Goal: Task Accomplishment & Management: Manage account settings

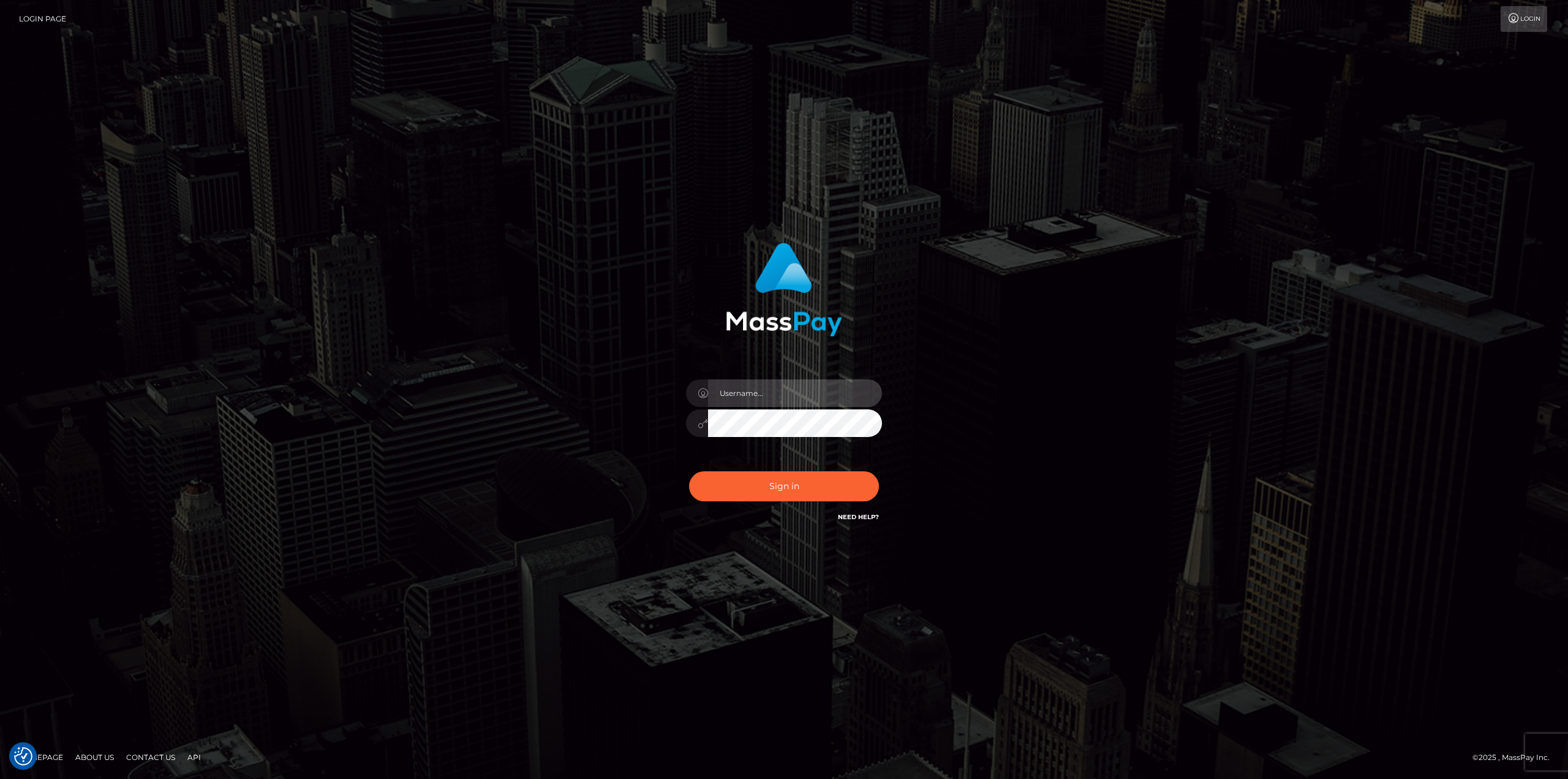
click at [764, 388] on input "text" at bounding box center [795, 393] width 174 height 28
type input "Ahmed"
click at [689, 471] on button "Sign in" at bounding box center [784, 486] width 190 height 30
click at [803, 400] on input "text" at bounding box center [795, 393] width 174 height 28
type input "Ahmed"
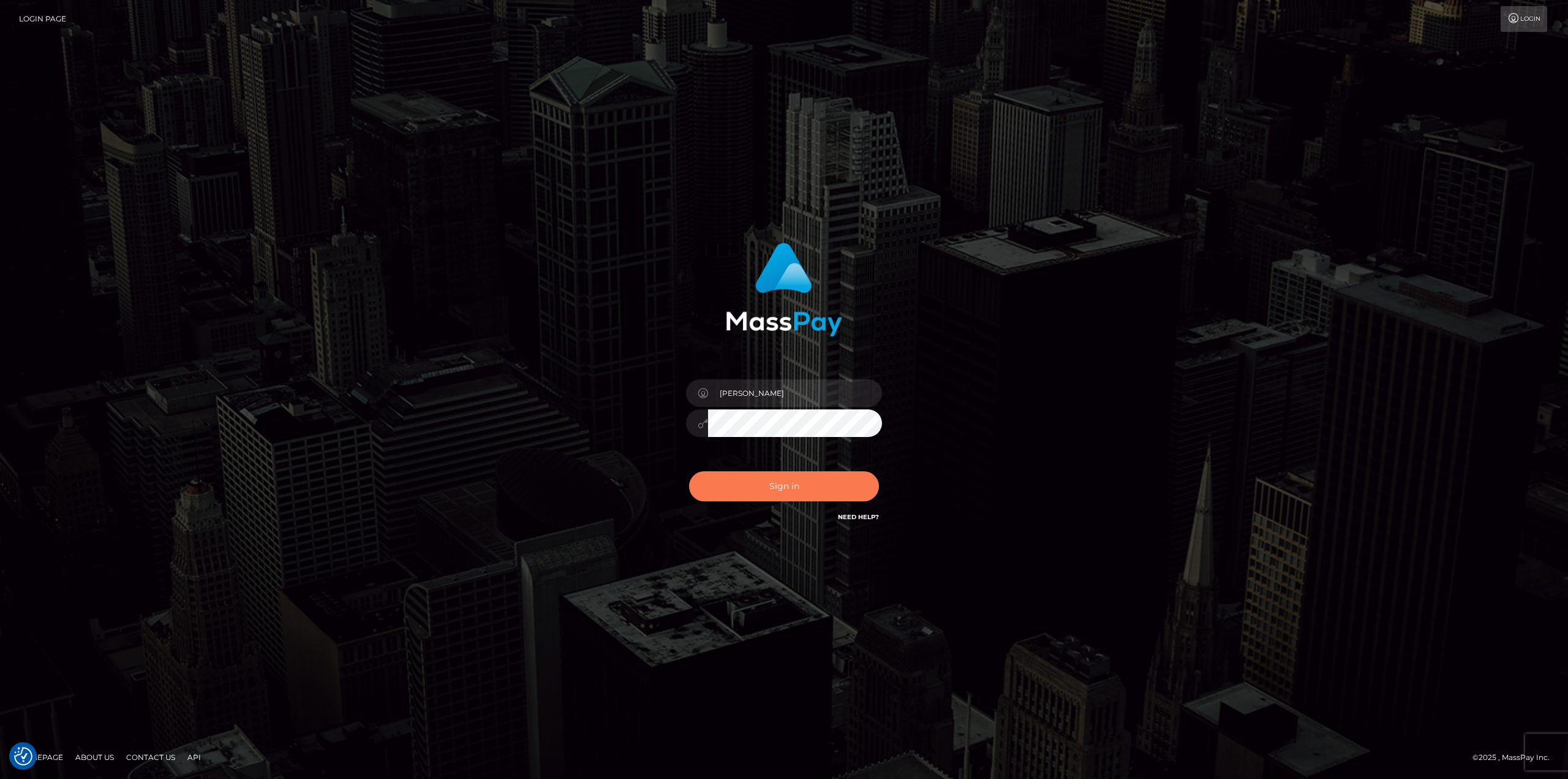
drag, startPoint x: 781, startPoint y: 495, endPoint x: 772, endPoint y: 489, distance: 10.8
click at [770, 489] on button "Sign in" at bounding box center [784, 486] width 190 height 30
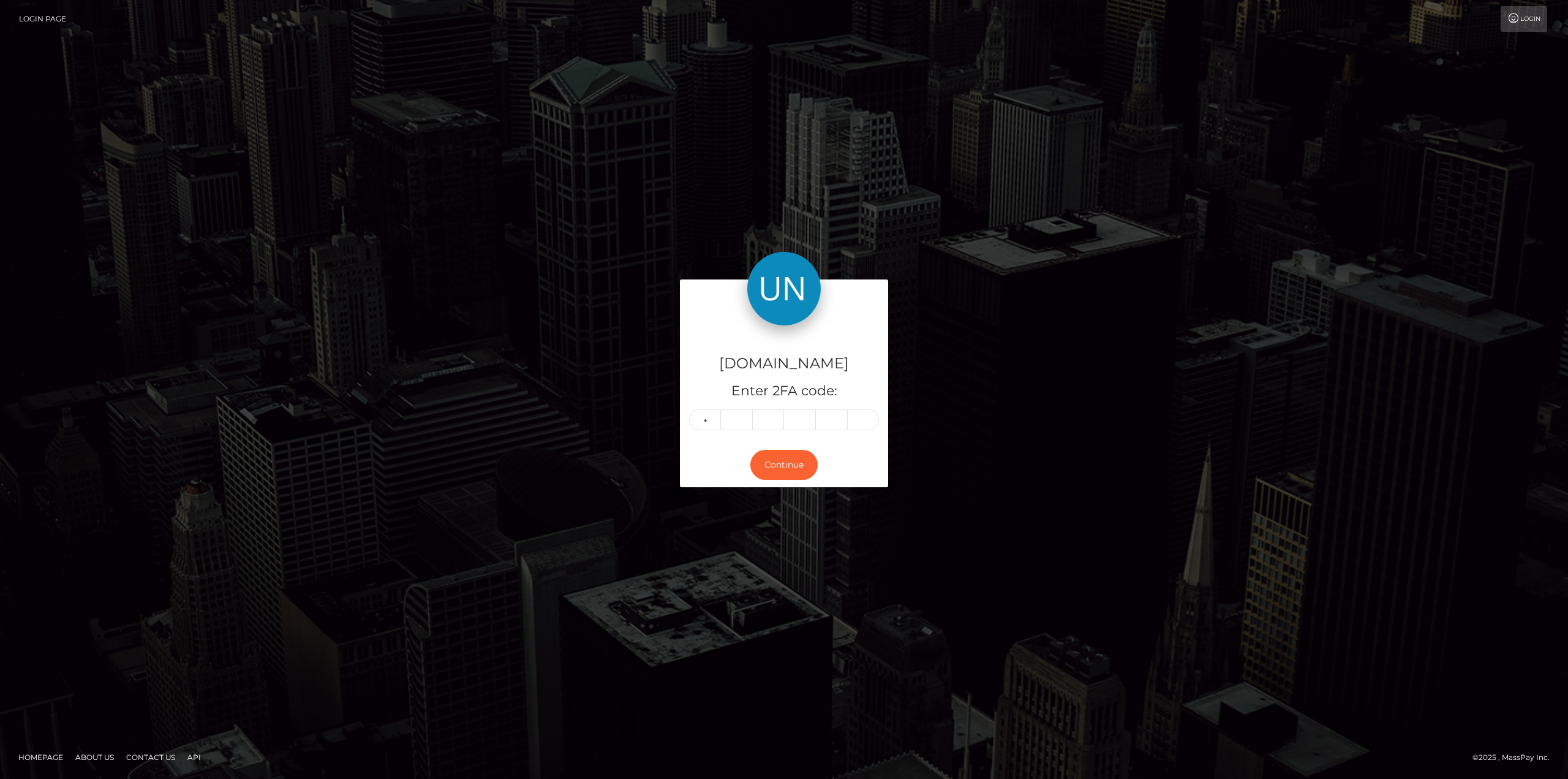
type input "7"
type input "1"
type input "6"
type input "2"
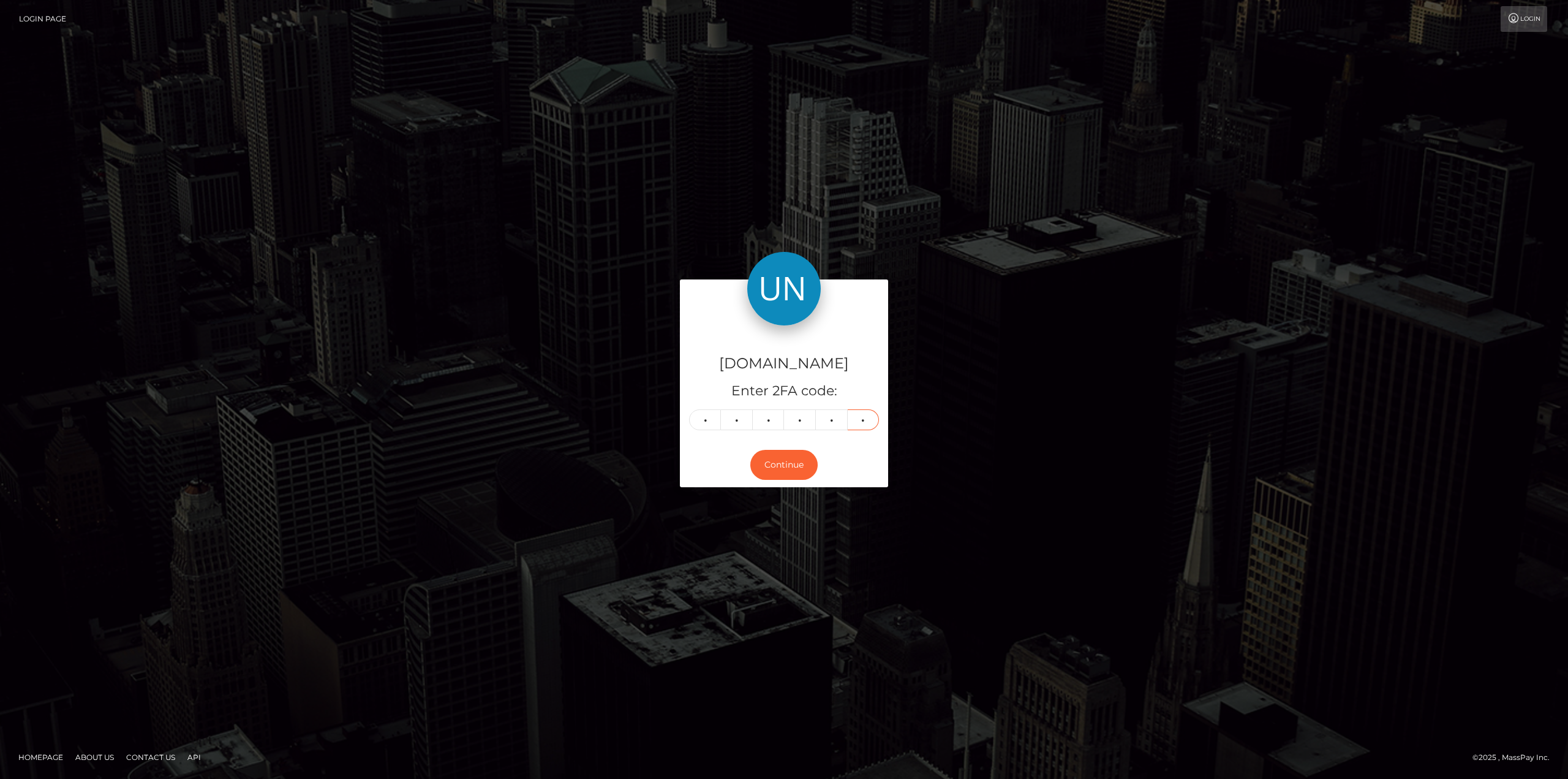
type input "3"
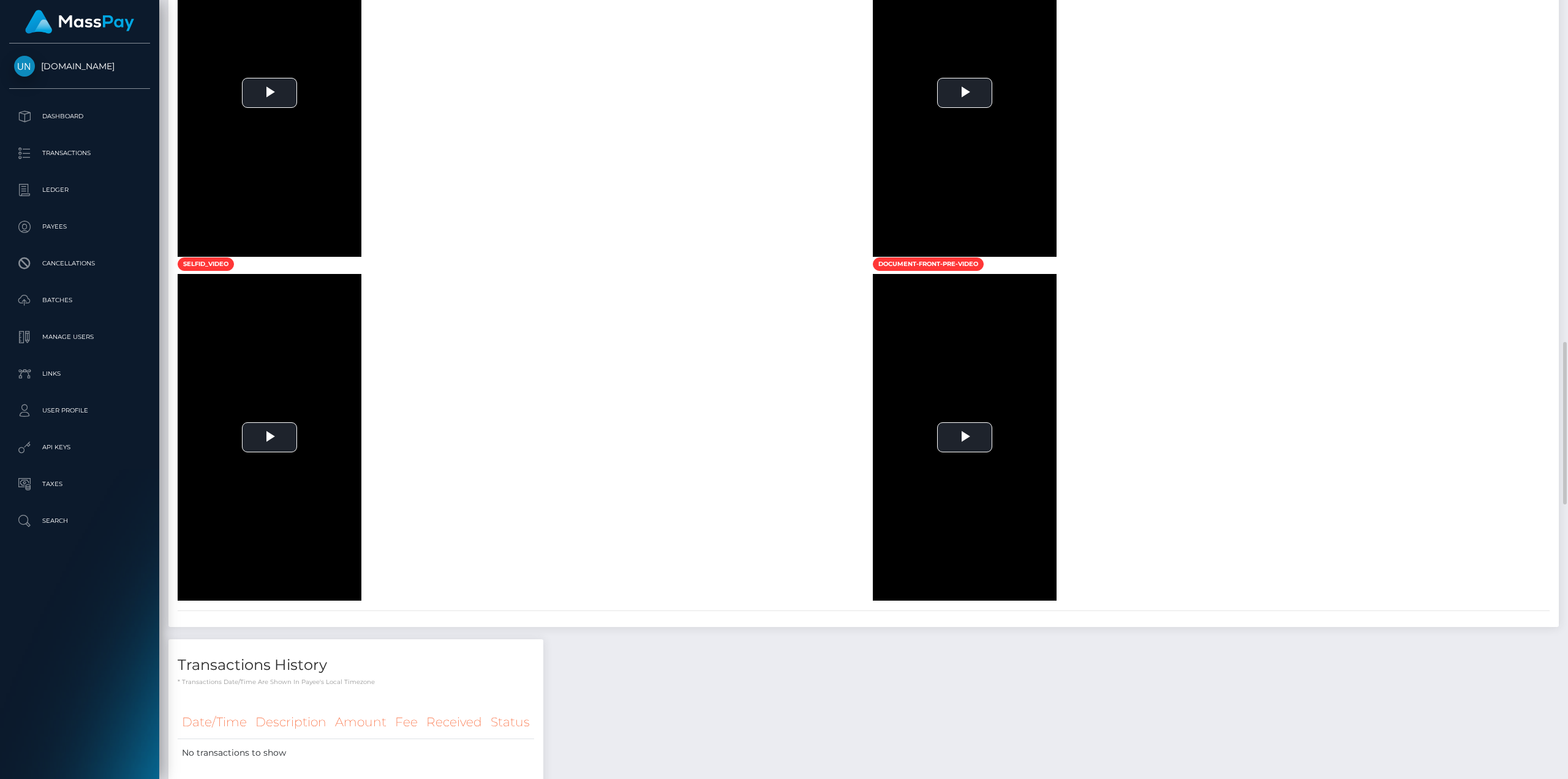
scroll to position [1348, 0]
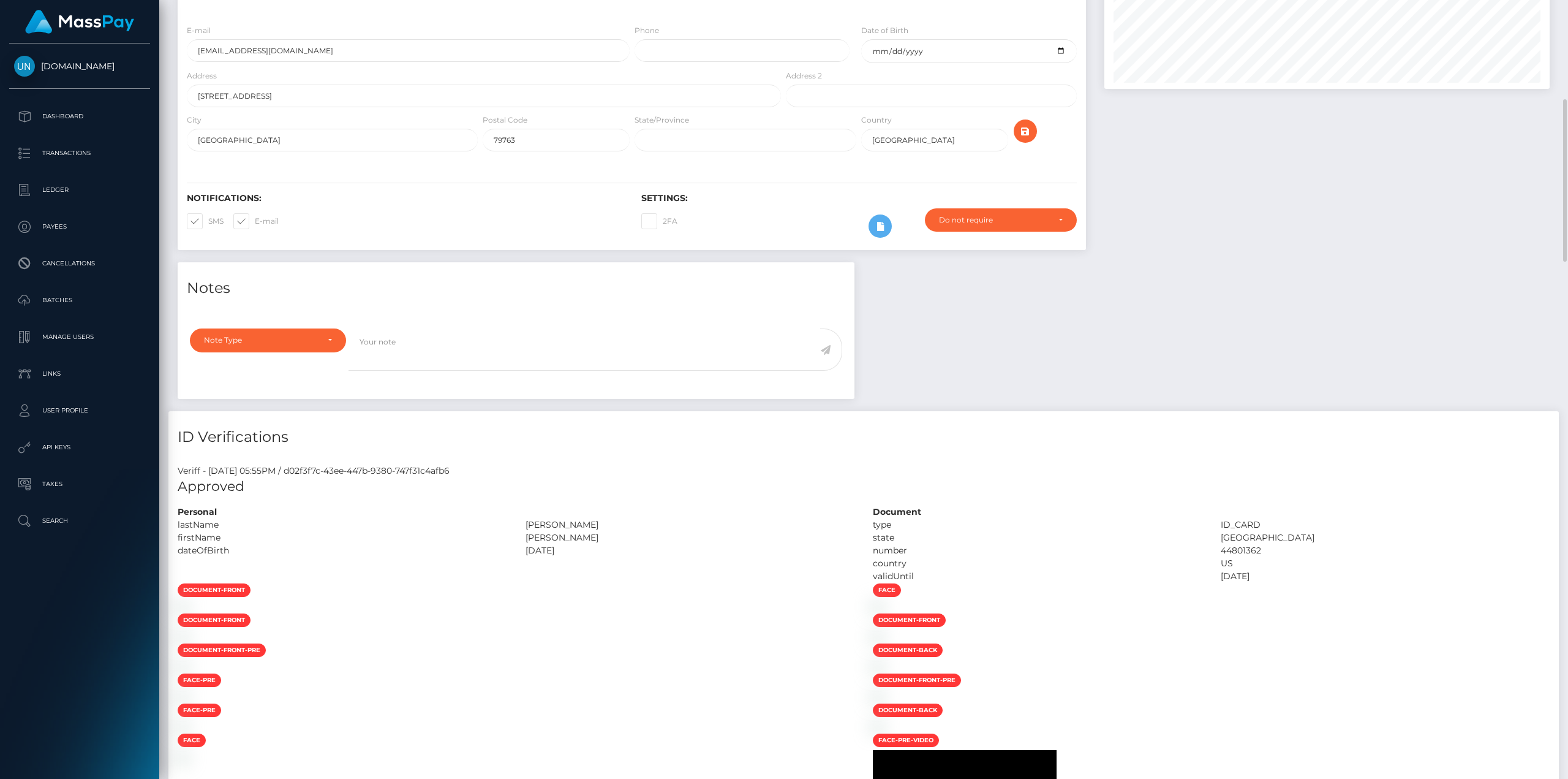
scroll to position [368, 0]
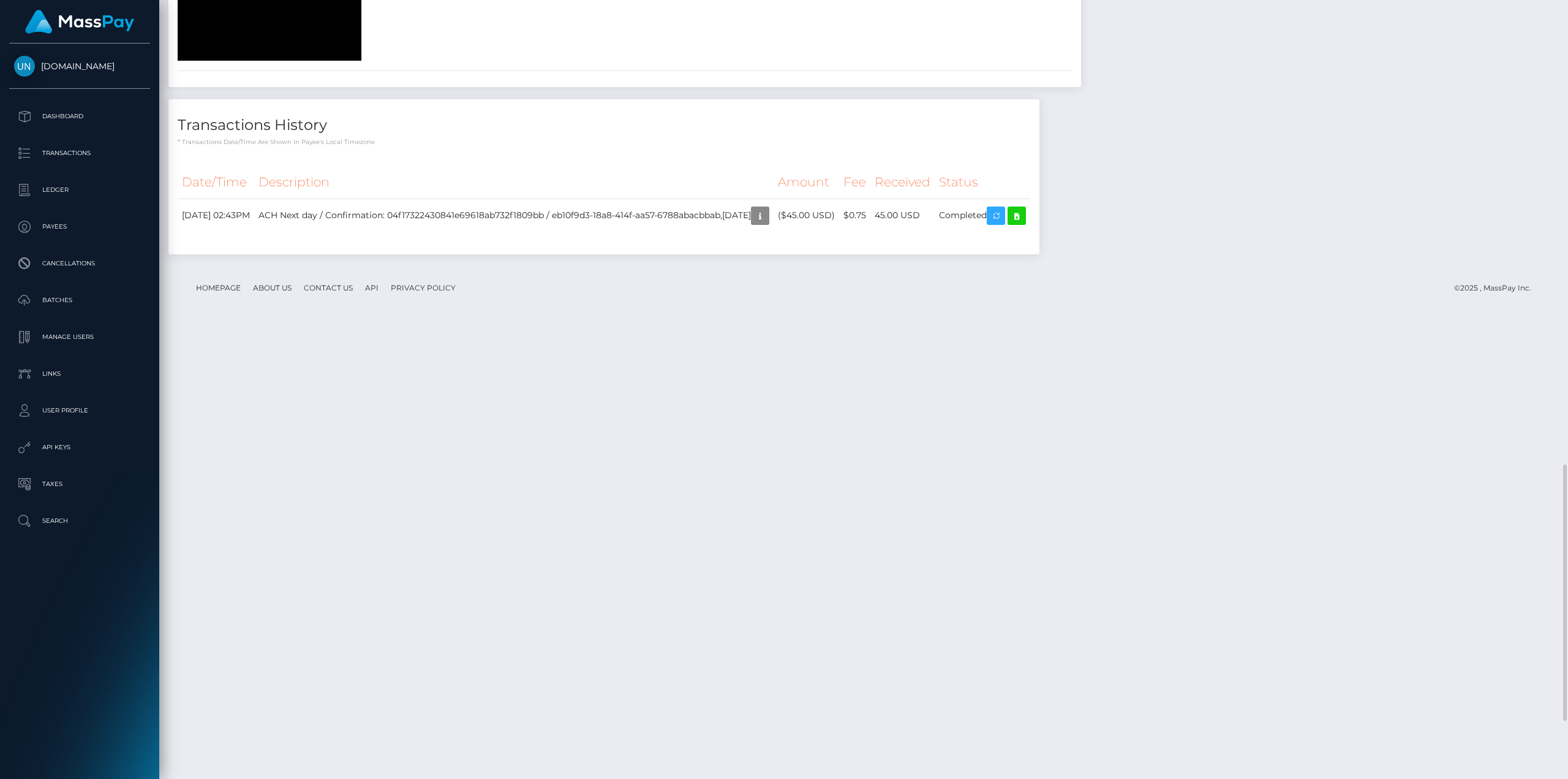
scroll to position [1348, 0]
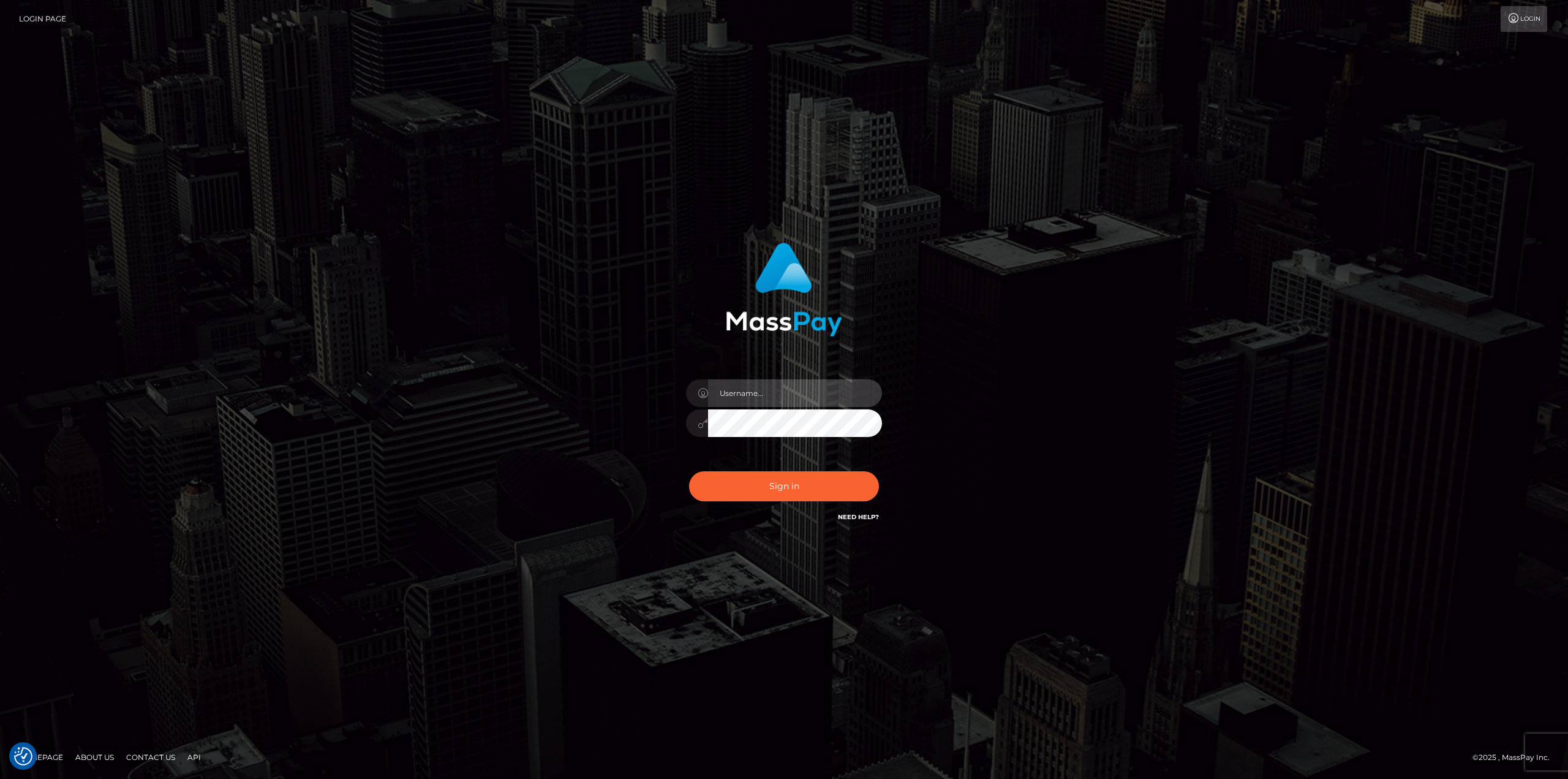
click at [823, 390] on input "text" at bounding box center [795, 393] width 174 height 28
type input "[PERSON_NAME]"
click at [689, 471] on button "Sign in" at bounding box center [784, 486] width 190 height 30
click at [758, 390] on input "text" at bounding box center [795, 393] width 174 height 28
type input "[PERSON_NAME]"
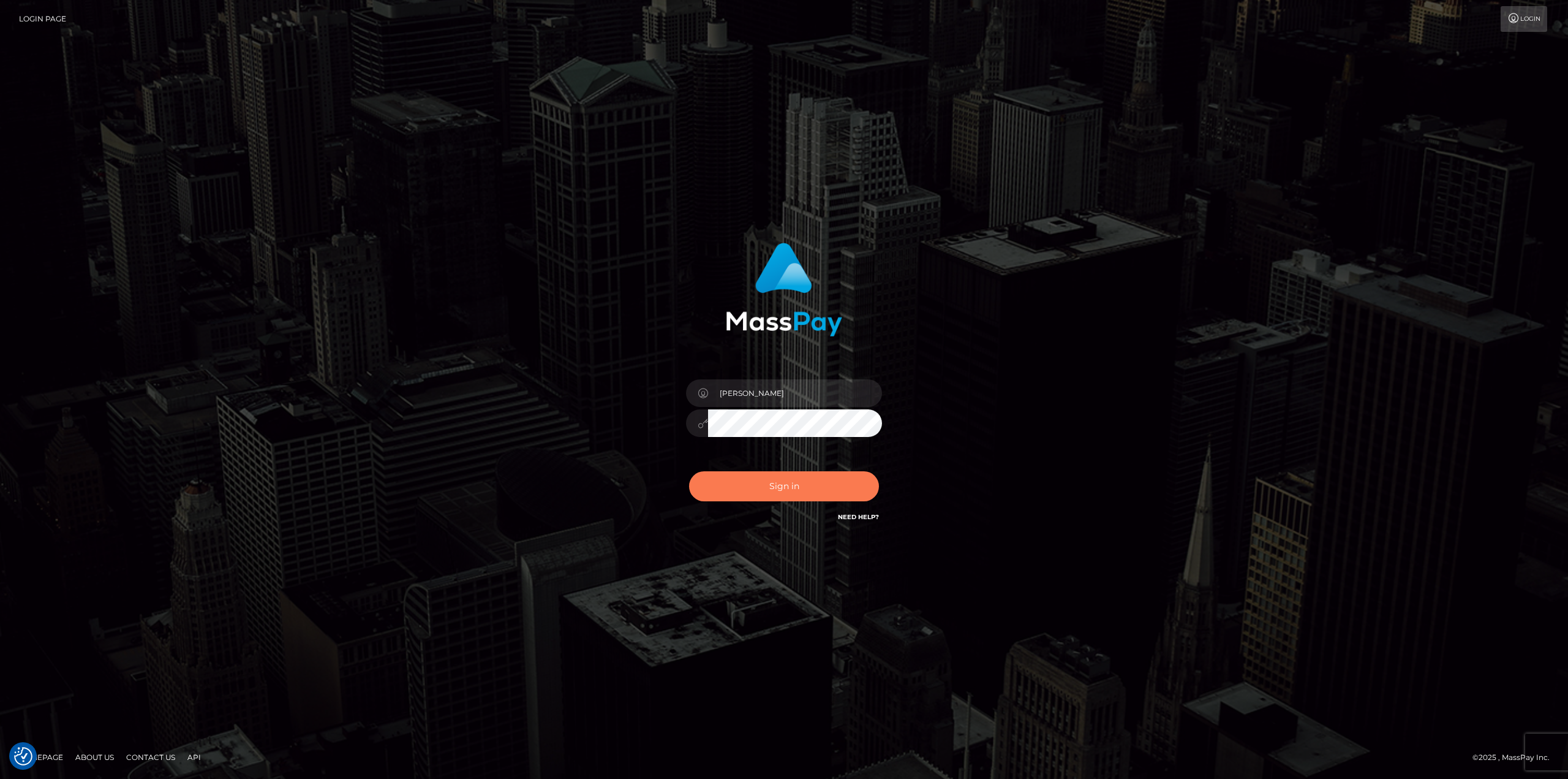
click at [804, 492] on button "Sign in" at bounding box center [784, 486] width 190 height 30
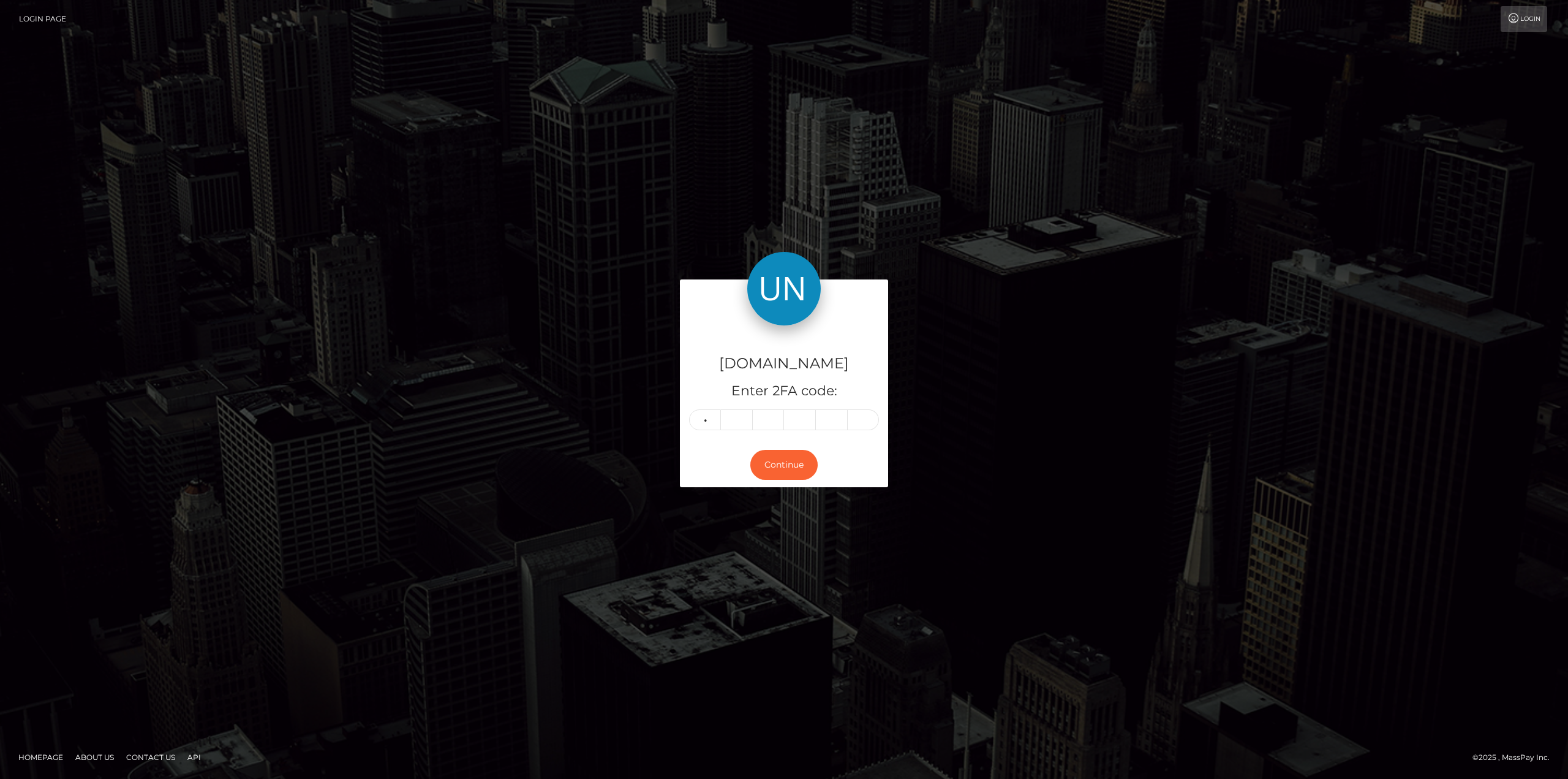
type input "9"
type input "8"
type input "9"
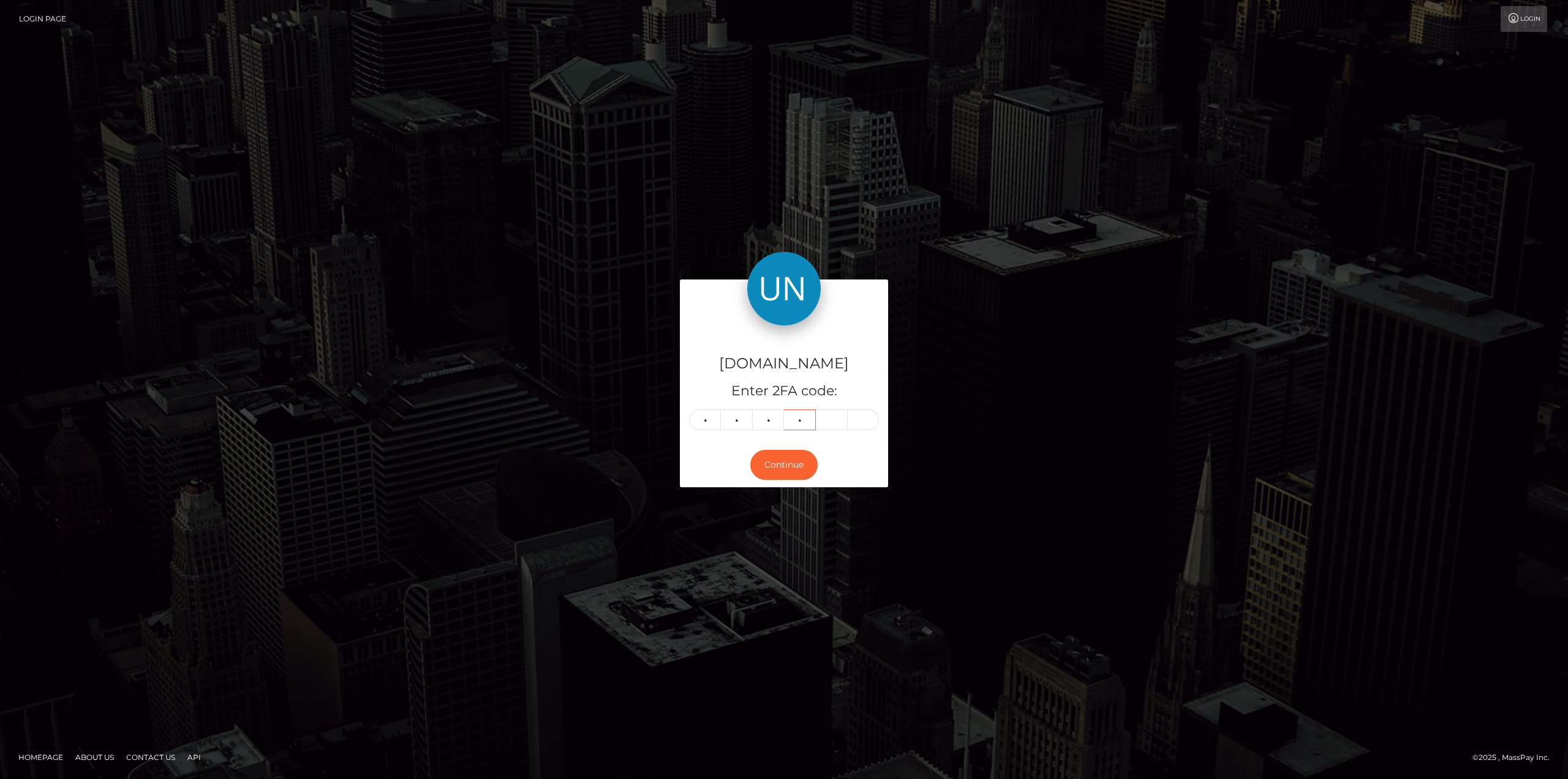
type input "3"
type input "9"
type input "8"
type input "9"
type input "3"
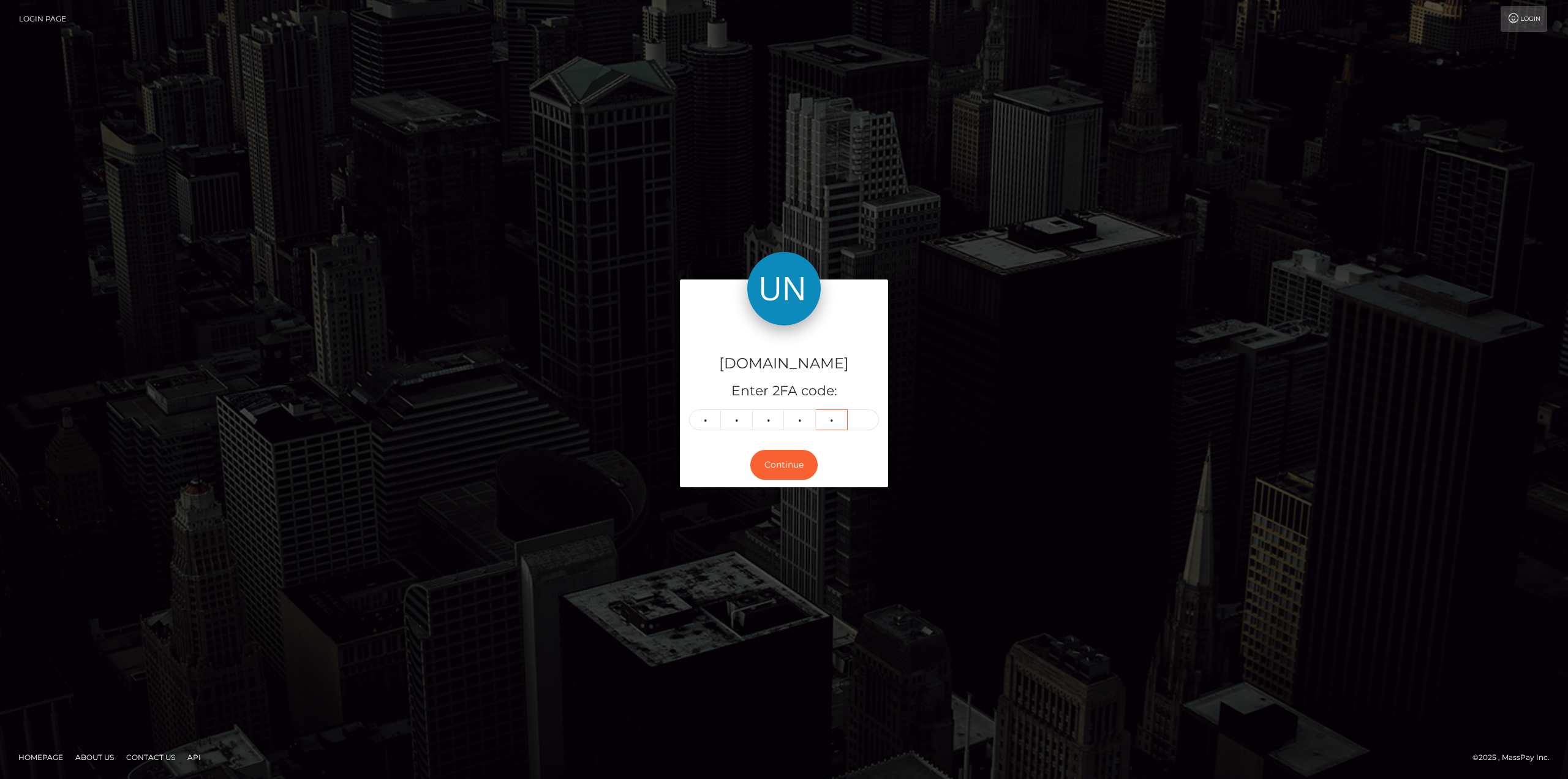
type input "7"
type input "0"
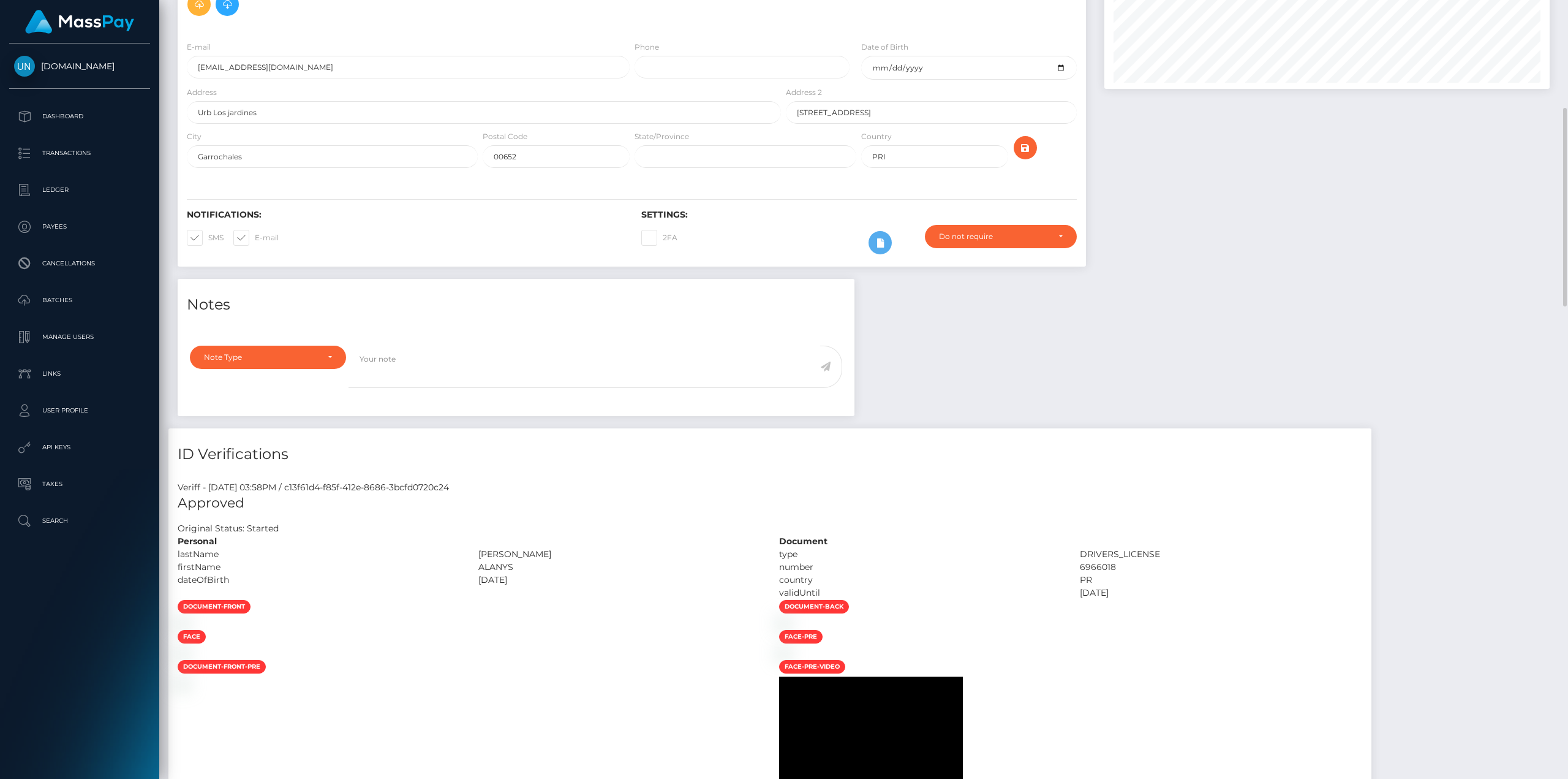
scroll to position [62, 0]
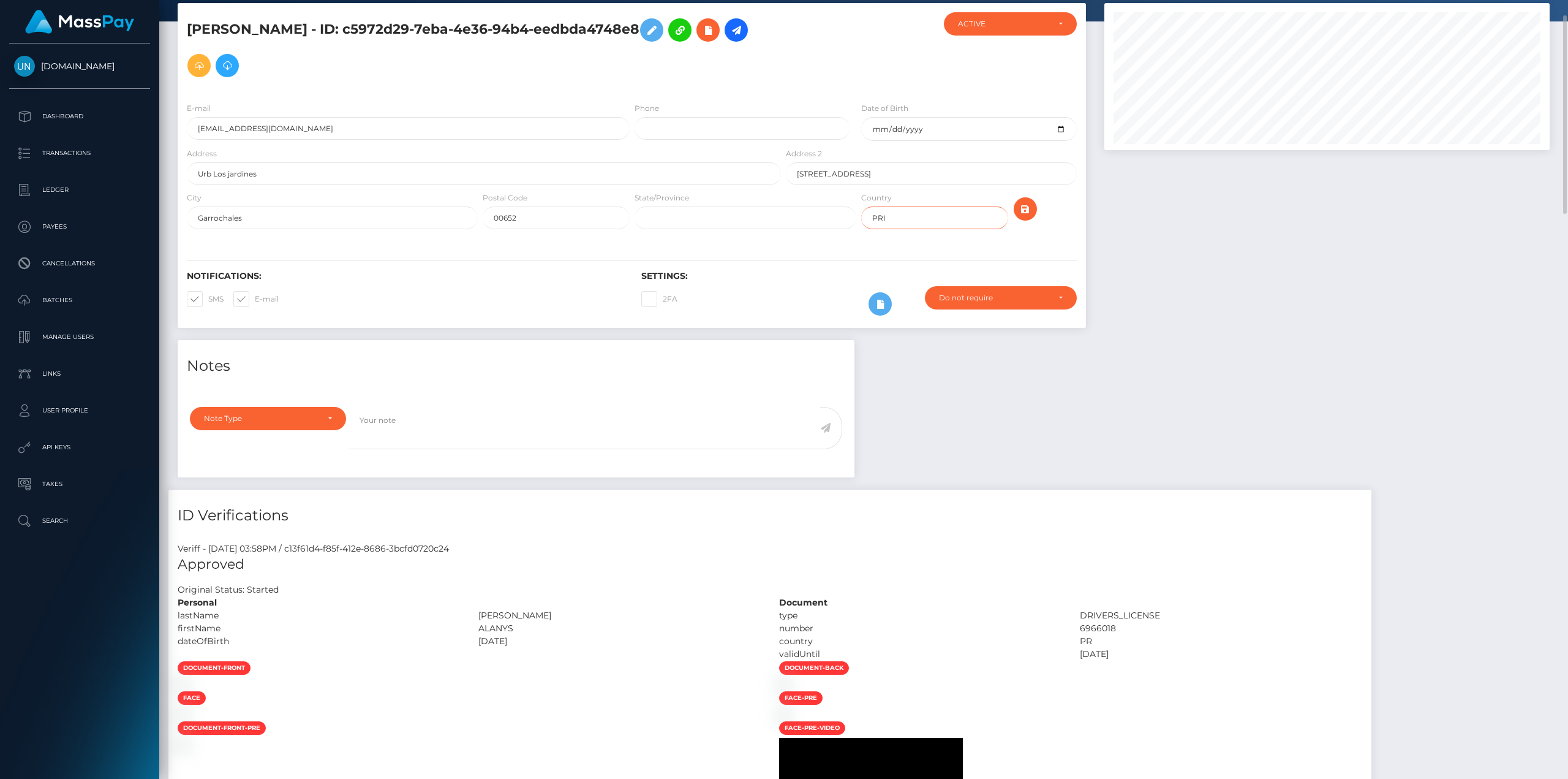
click at [891, 215] on input "PRI" at bounding box center [934, 218] width 146 height 23
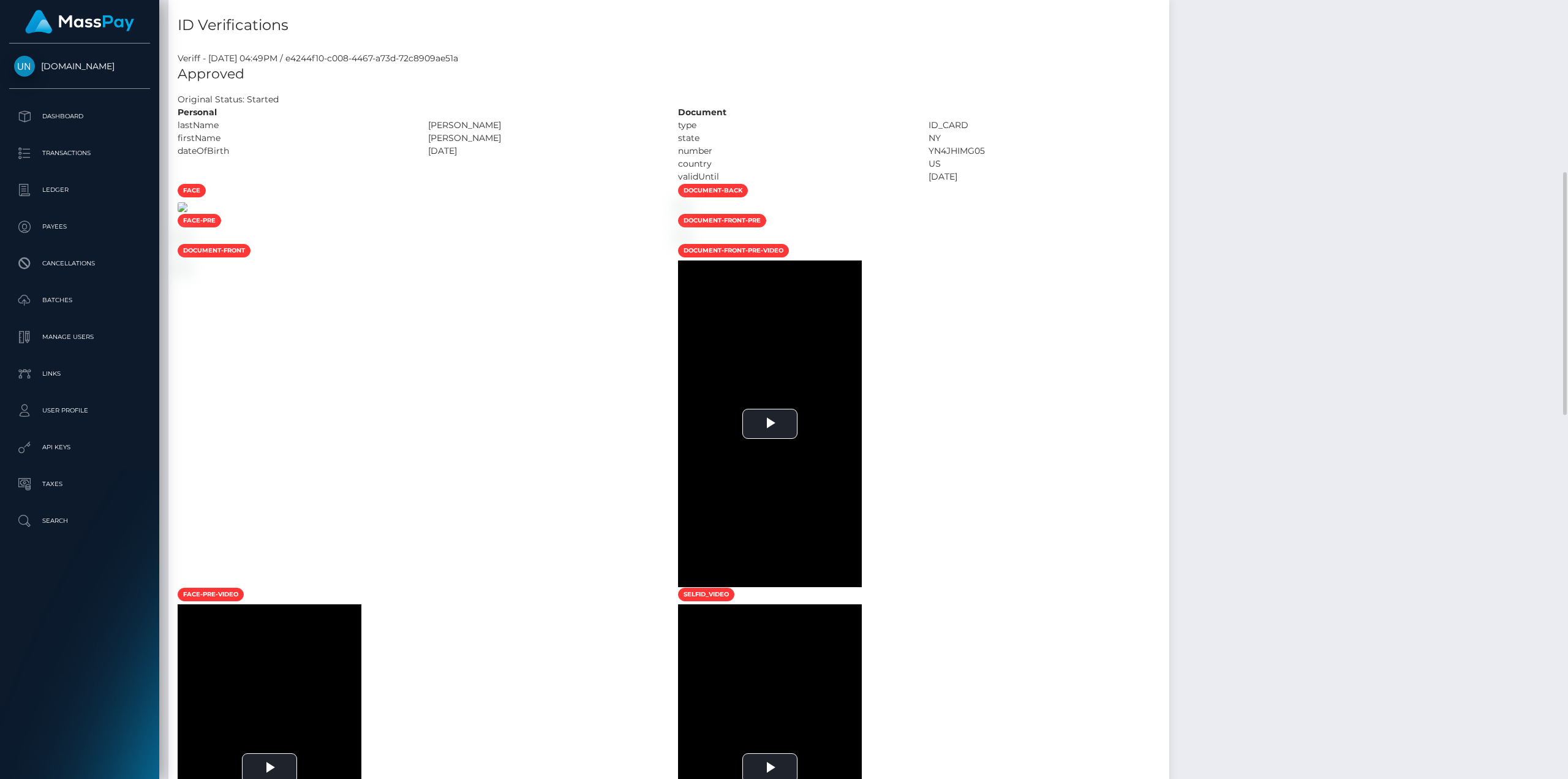
scroll to position [736, 0]
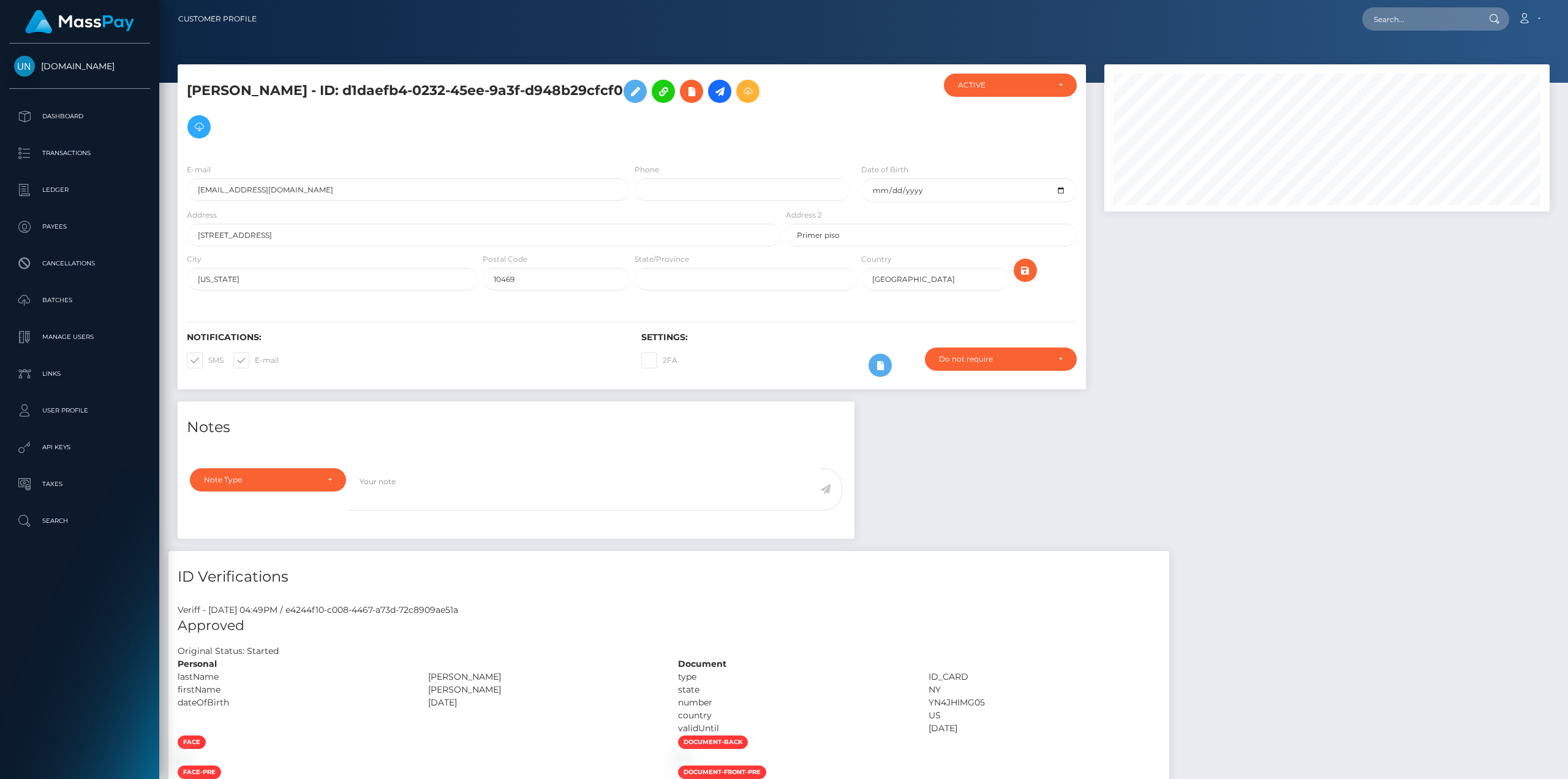
scroll to position [147, 445]
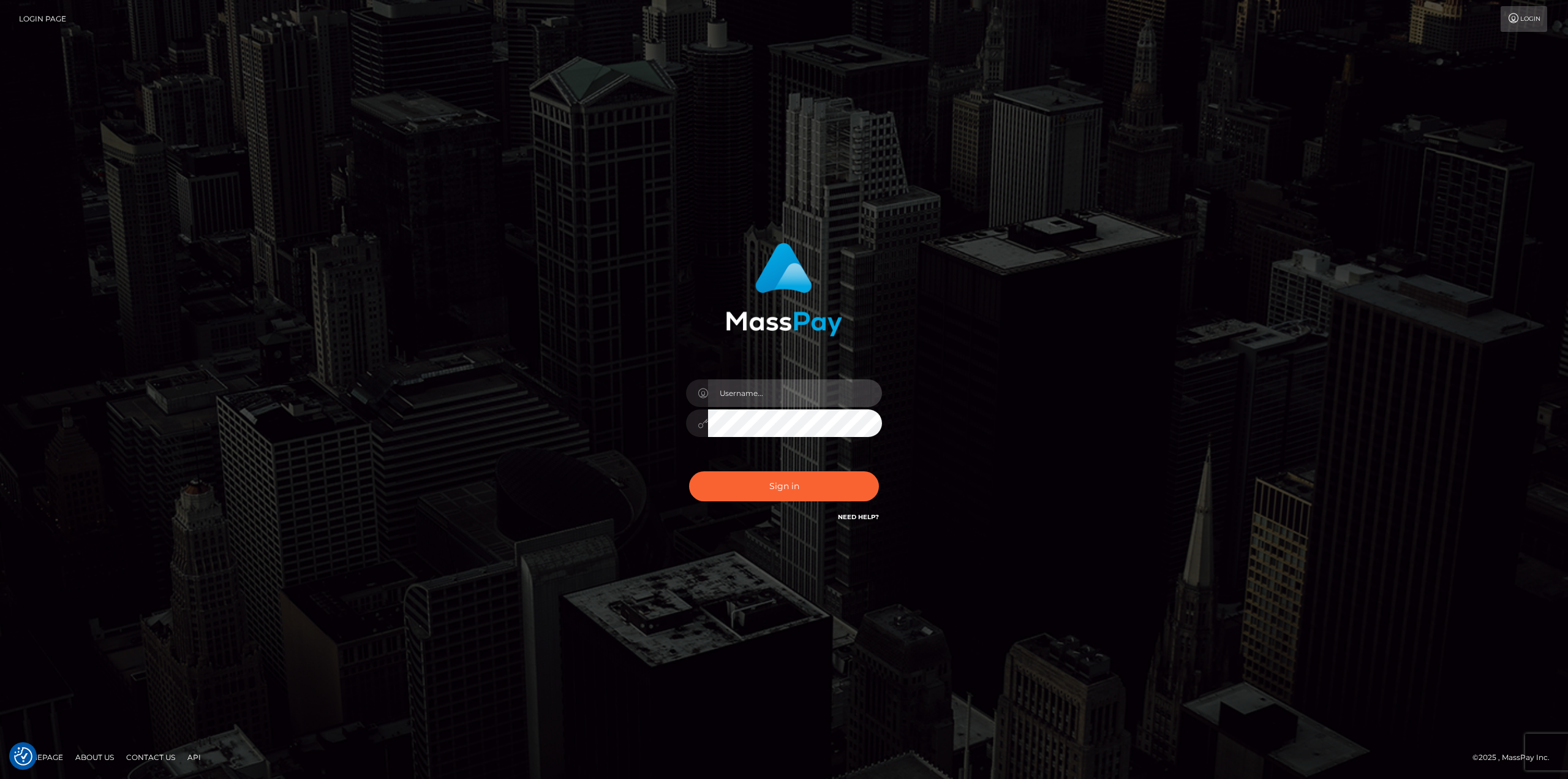
click at [789, 400] on input "text" at bounding box center [795, 393] width 174 height 28
type input "Ahmed"
click at [847, 483] on button "Sign in" at bounding box center [784, 486] width 190 height 30
click at [760, 390] on input "text" at bounding box center [795, 393] width 174 height 28
type input "[PERSON_NAME]"
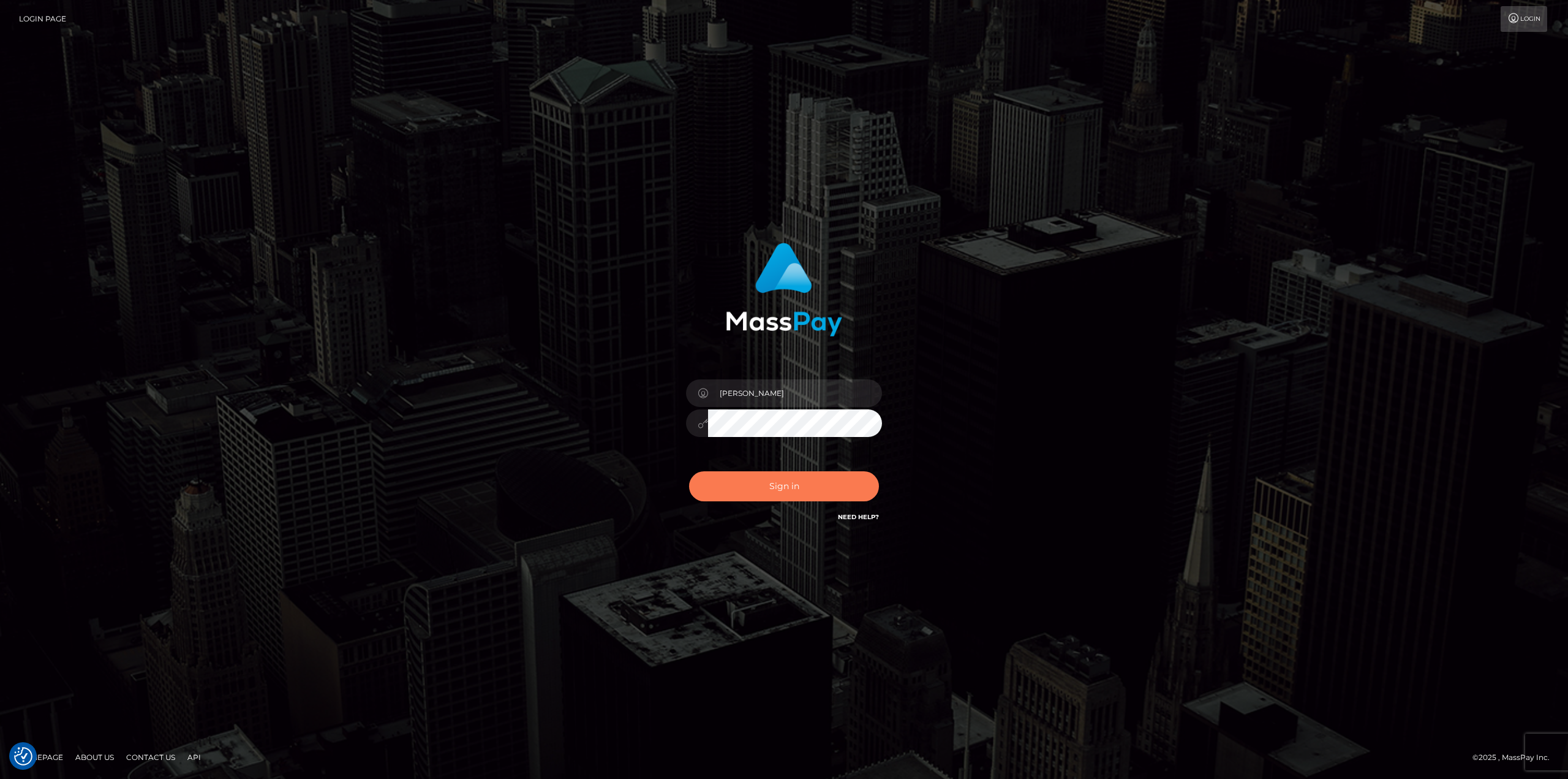
click at [791, 494] on button "Sign in" at bounding box center [784, 486] width 190 height 30
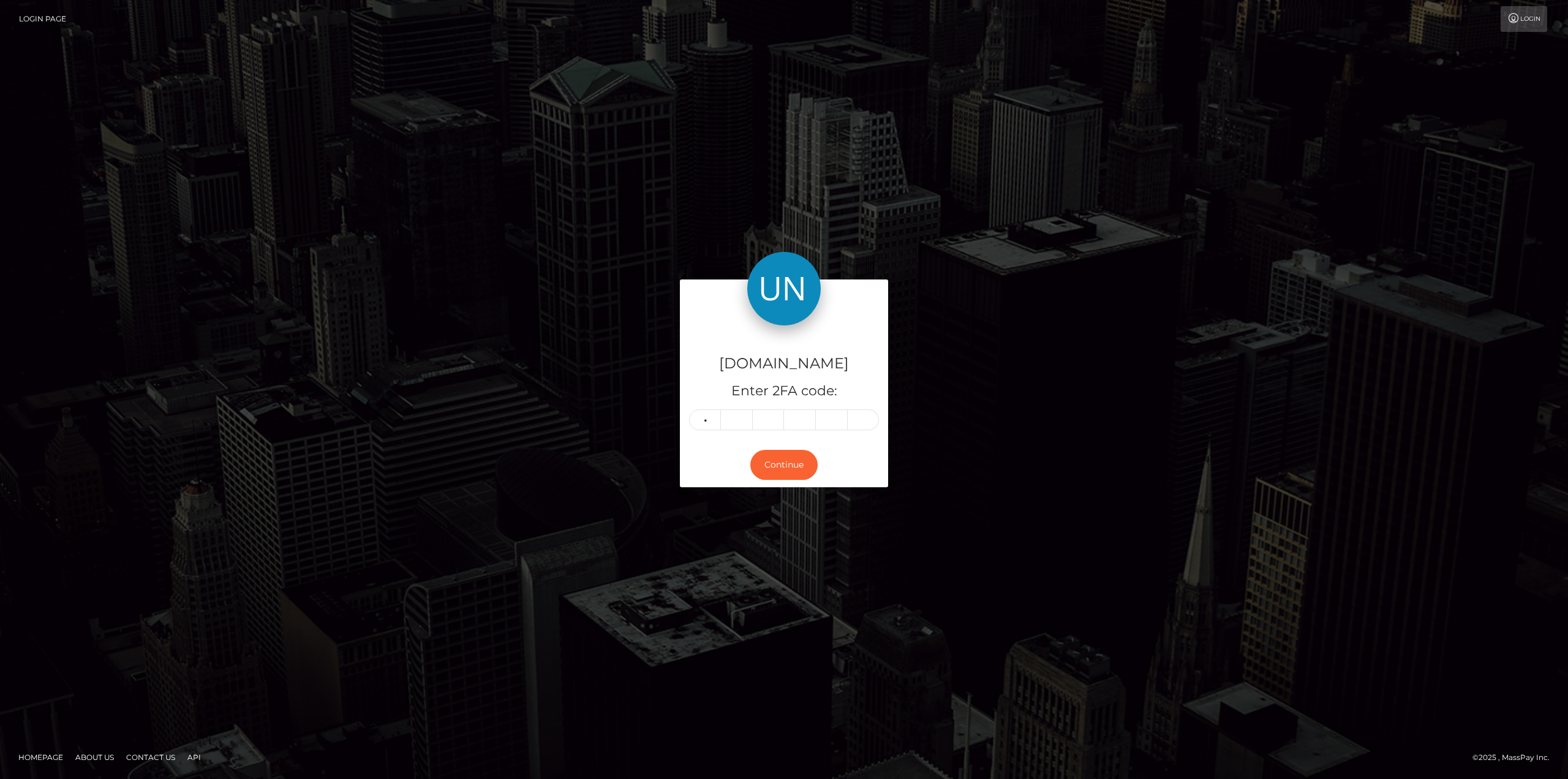
type input "9"
type input "3"
type input "7"
type input "3"
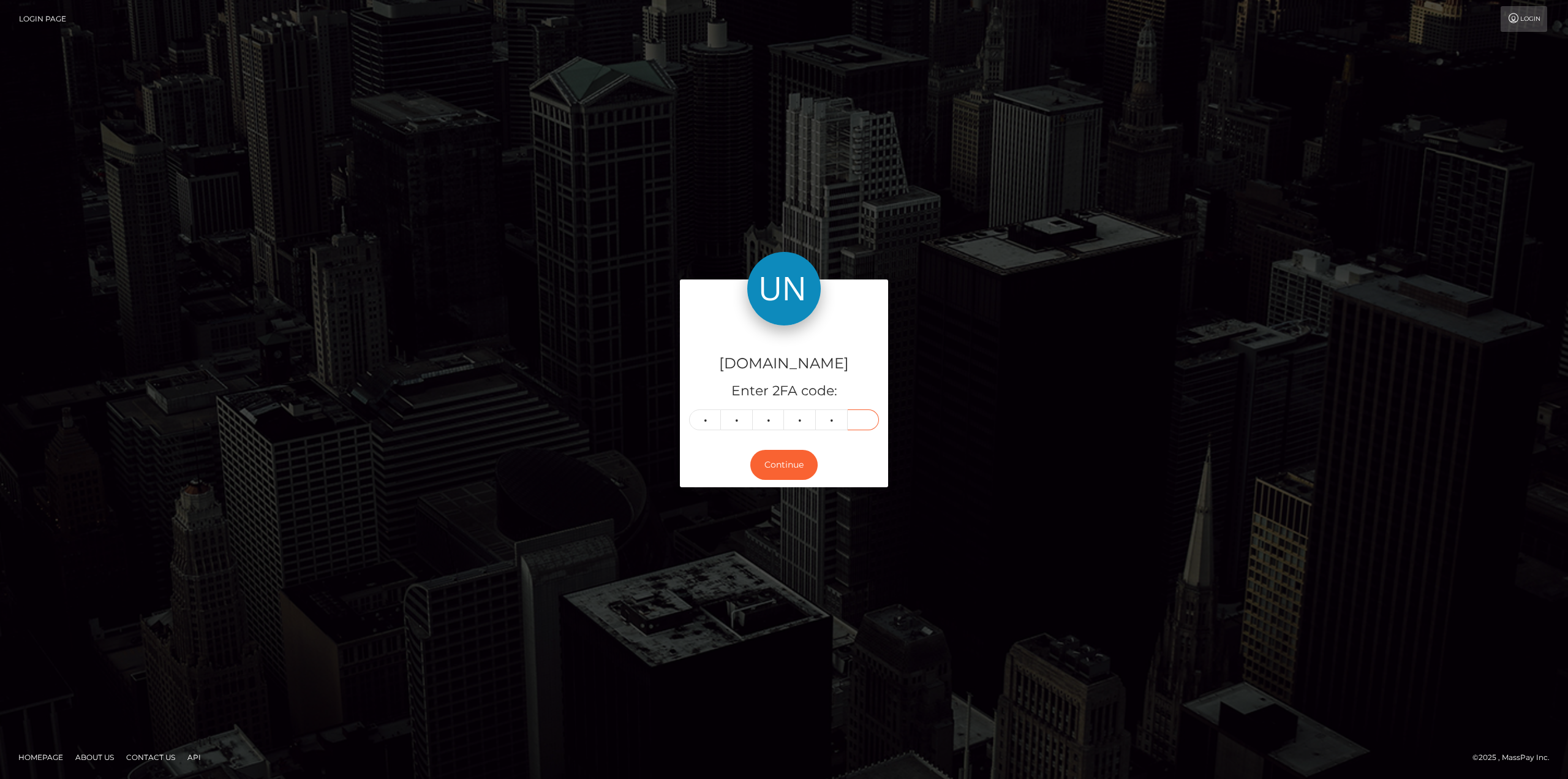
type input "4"
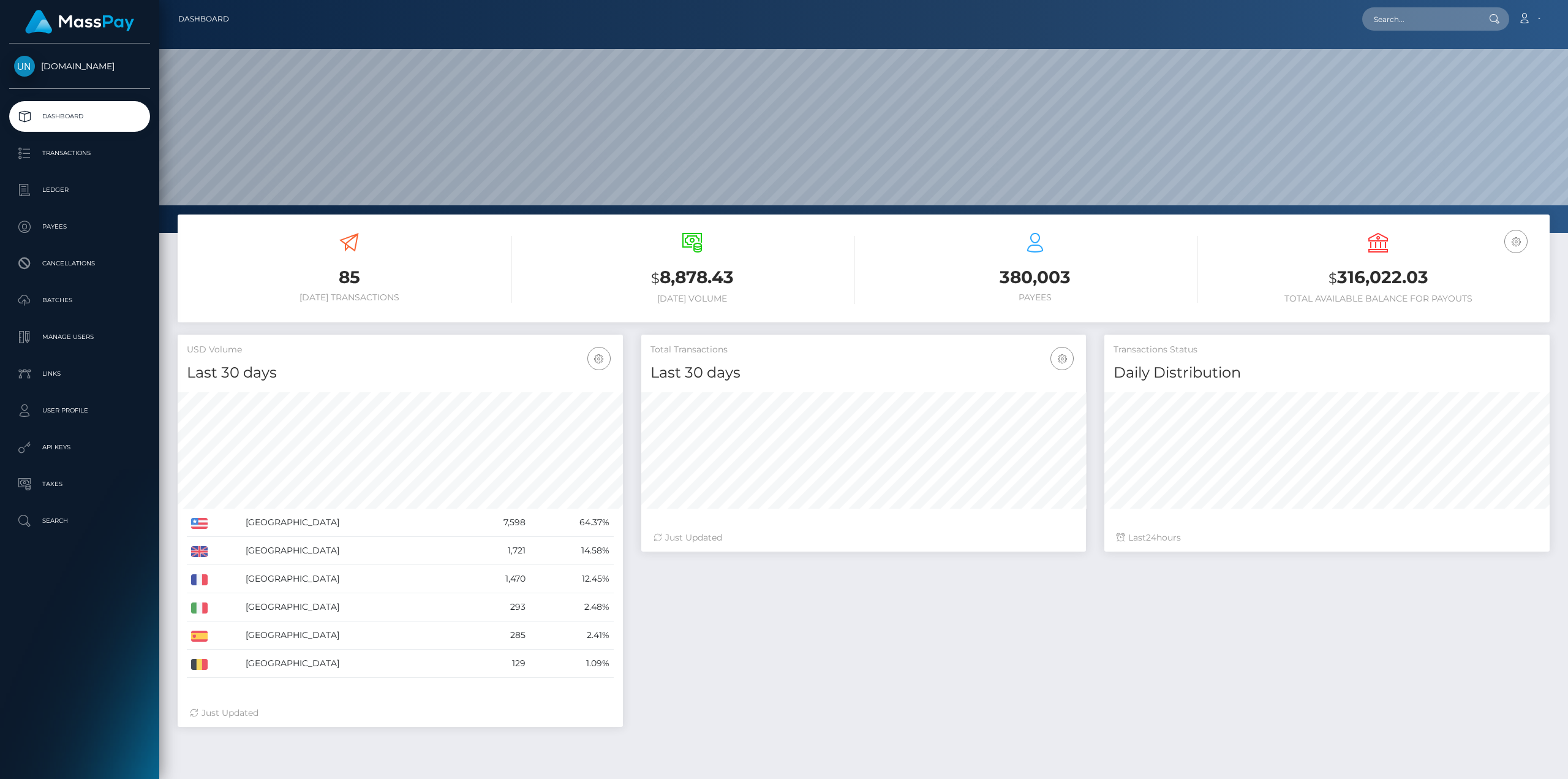
scroll to position [218, 445]
